Goal: Find specific page/section

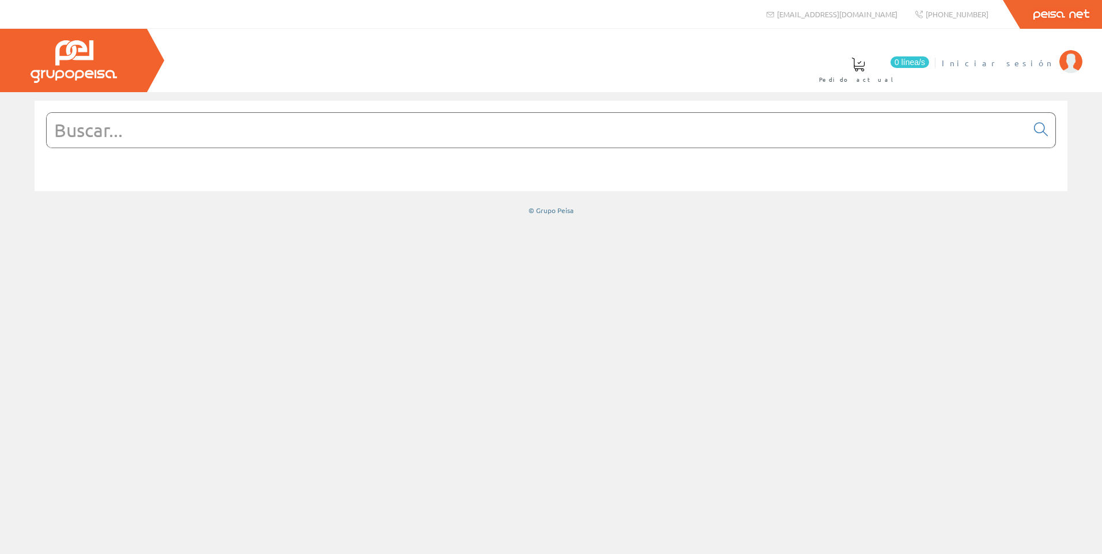
click at [1024, 57] on span "Iniciar sesión" at bounding box center [998, 63] width 112 height 12
click at [507, 138] on input "text" at bounding box center [537, 130] width 980 height 35
paste input "LAEN11"
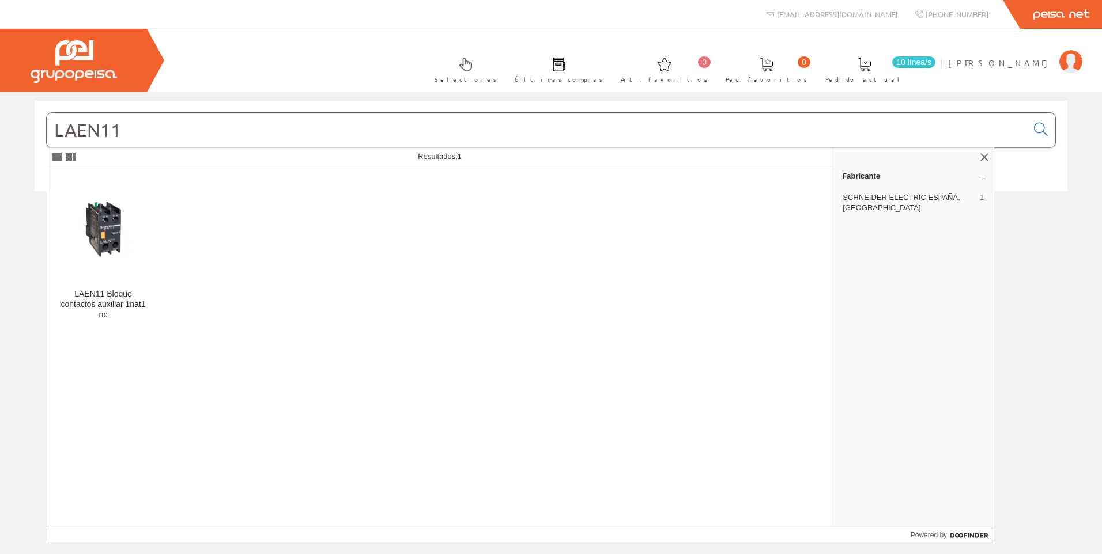
type input "LAEN11"
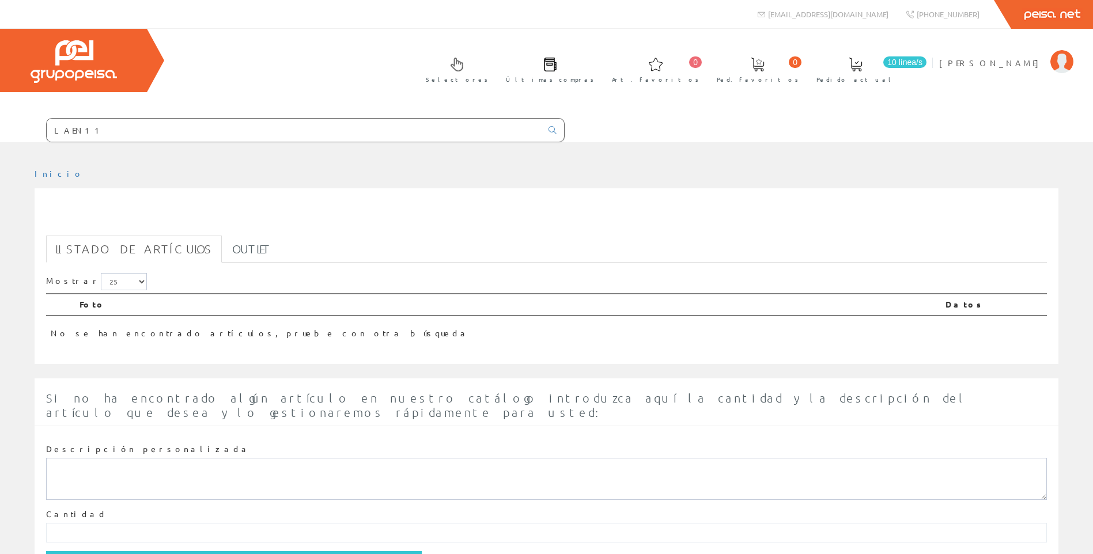
click at [69, 321] on td "No se han encontrado artículos, pruebe con otra búsqueda" at bounding box center [493, 330] width 895 height 28
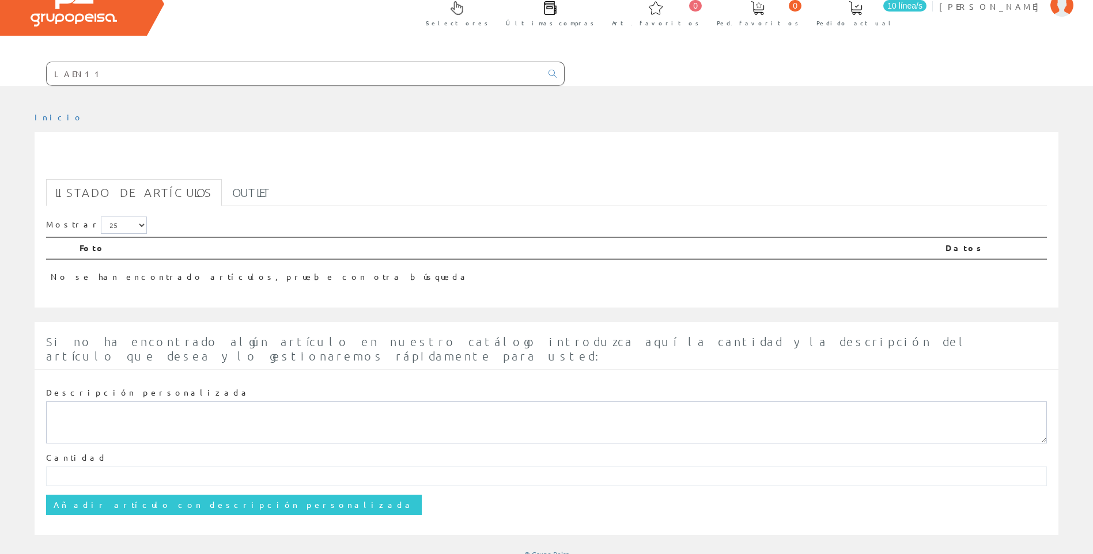
click at [201, 78] on input "LAEN11" at bounding box center [294, 73] width 495 height 23
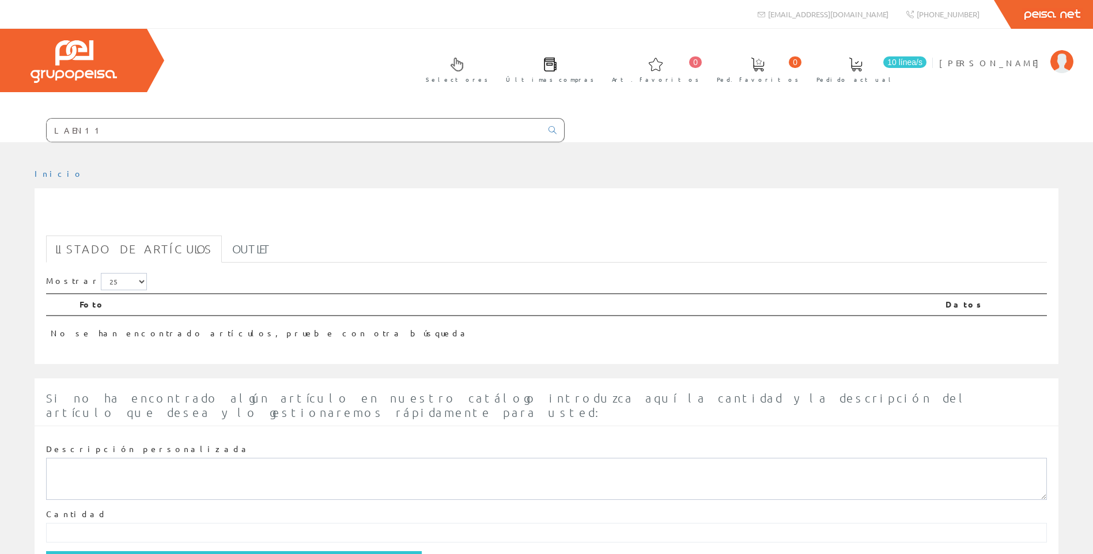
click at [113, 127] on input "LAEN11" at bounding box center [294, 130] width 495 height 23
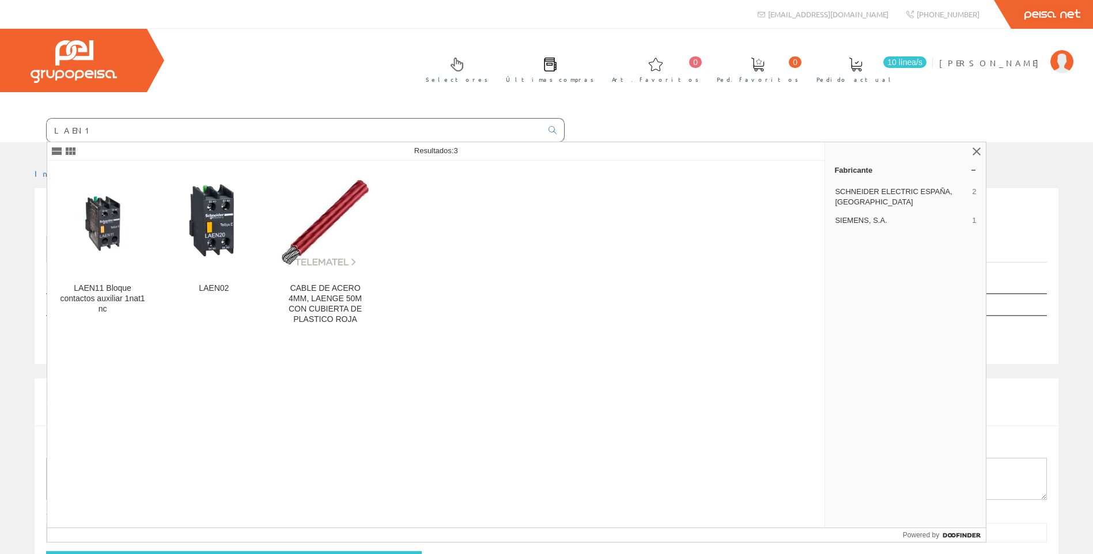
type input "LAEN11"
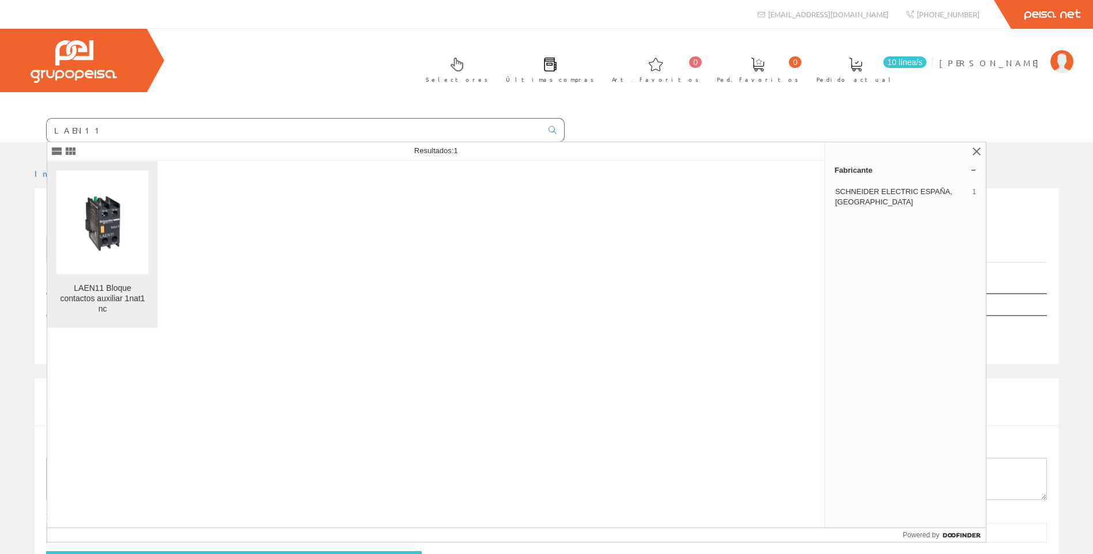
click at [85, 219] on img at bounding box center [102, 222] width 92 height 61
